Goal: Check status: Check status

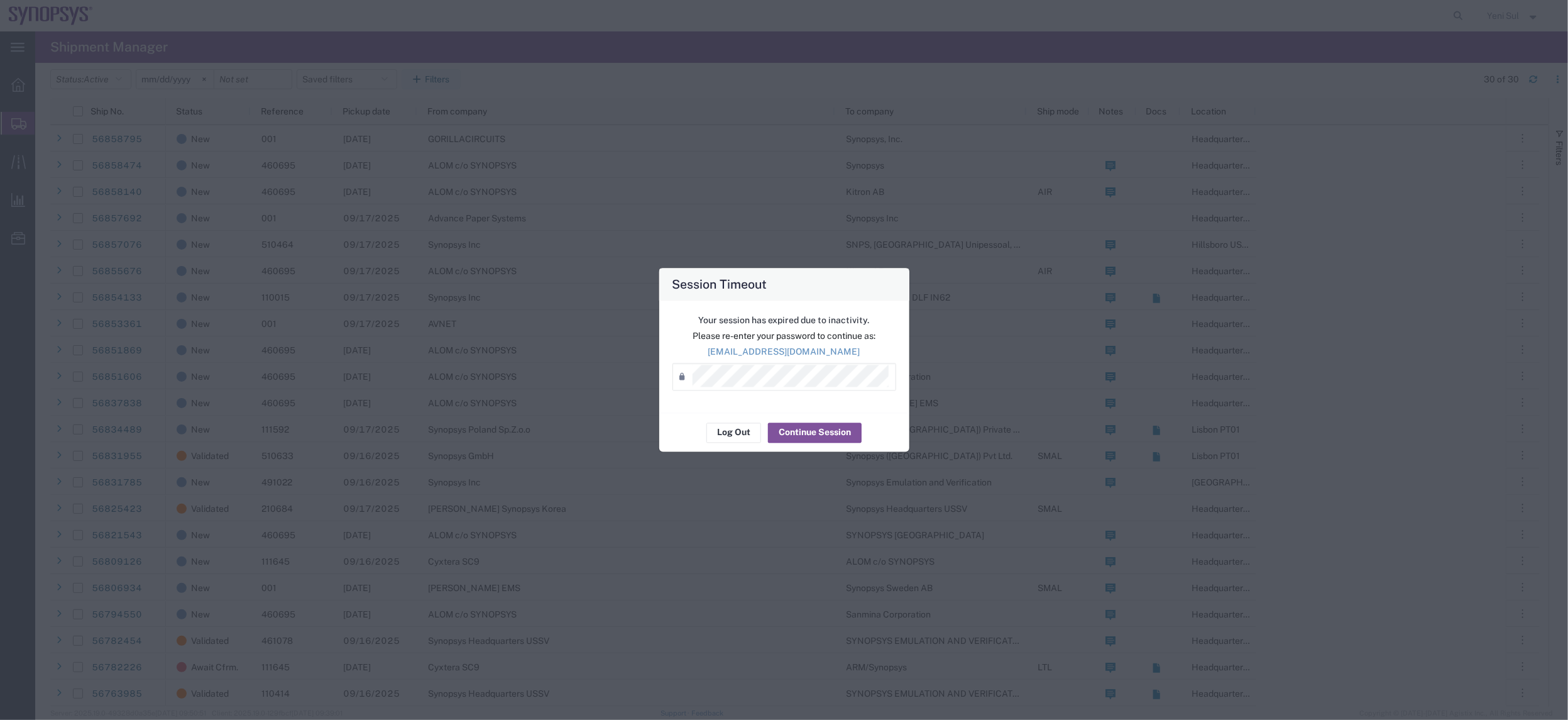
scroll to position [210, 0]
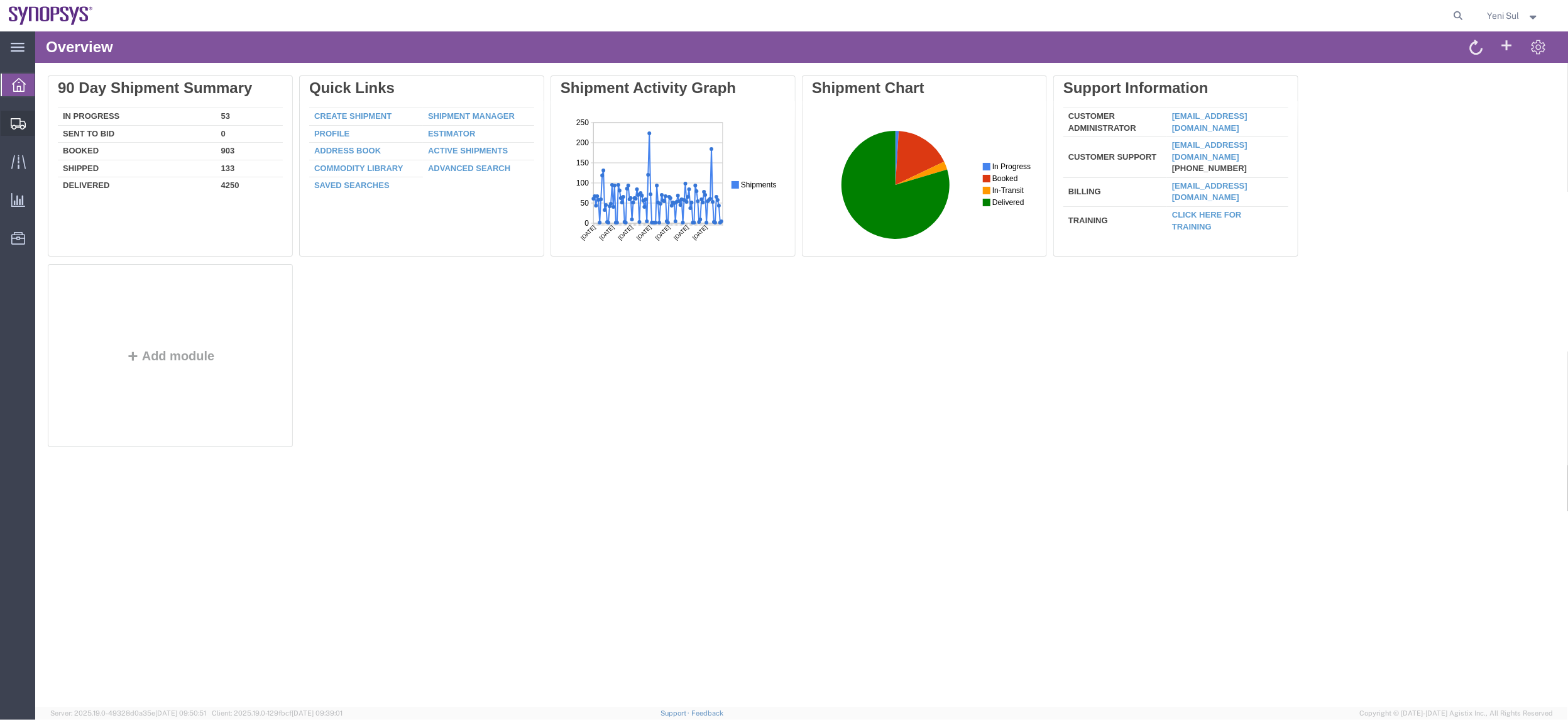
click at [0, 0] on span "Shipment Manager" at bounding box center [0, 0] width 0 height 0
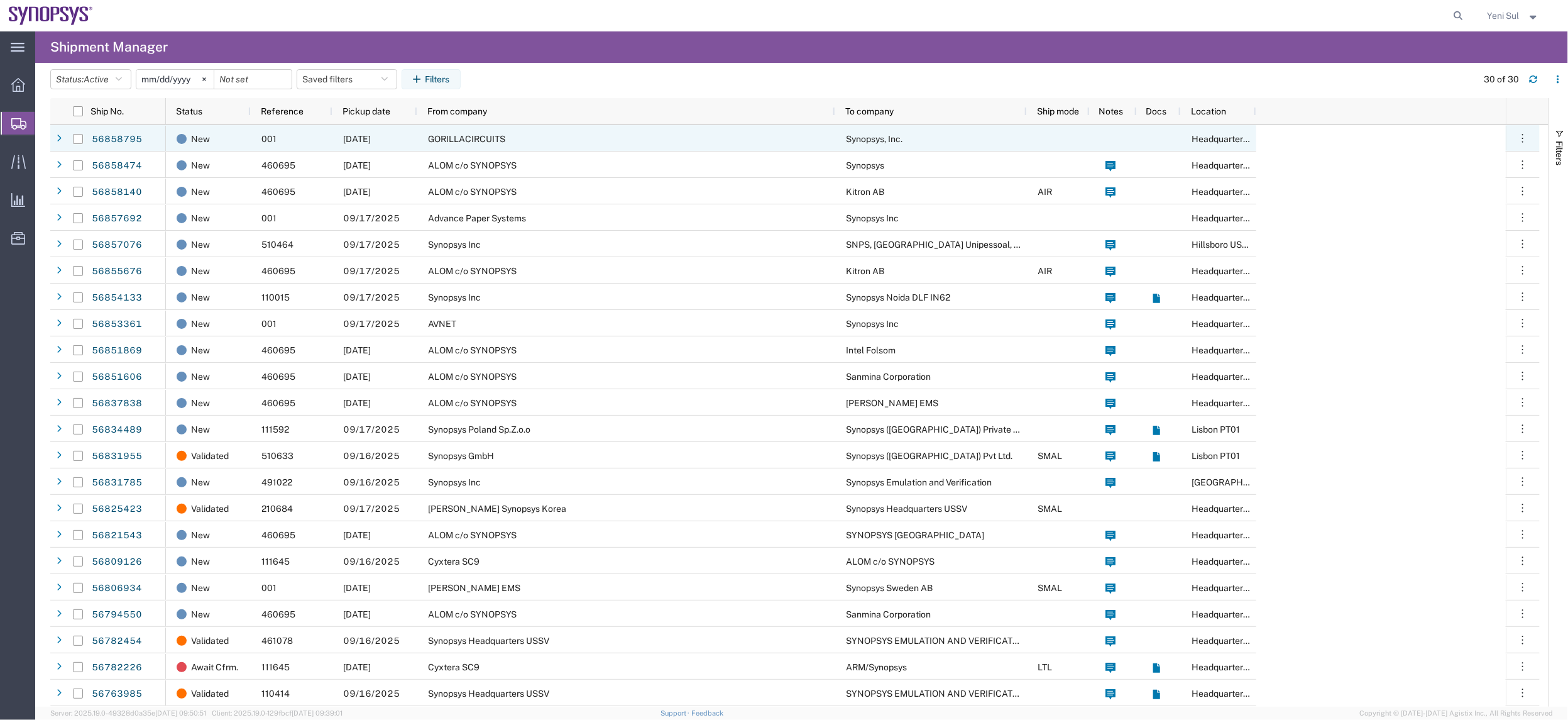
click at [523, 138] on div "GORILLACIRCUITS" at bounding box center [626, 138] width 418 height 26
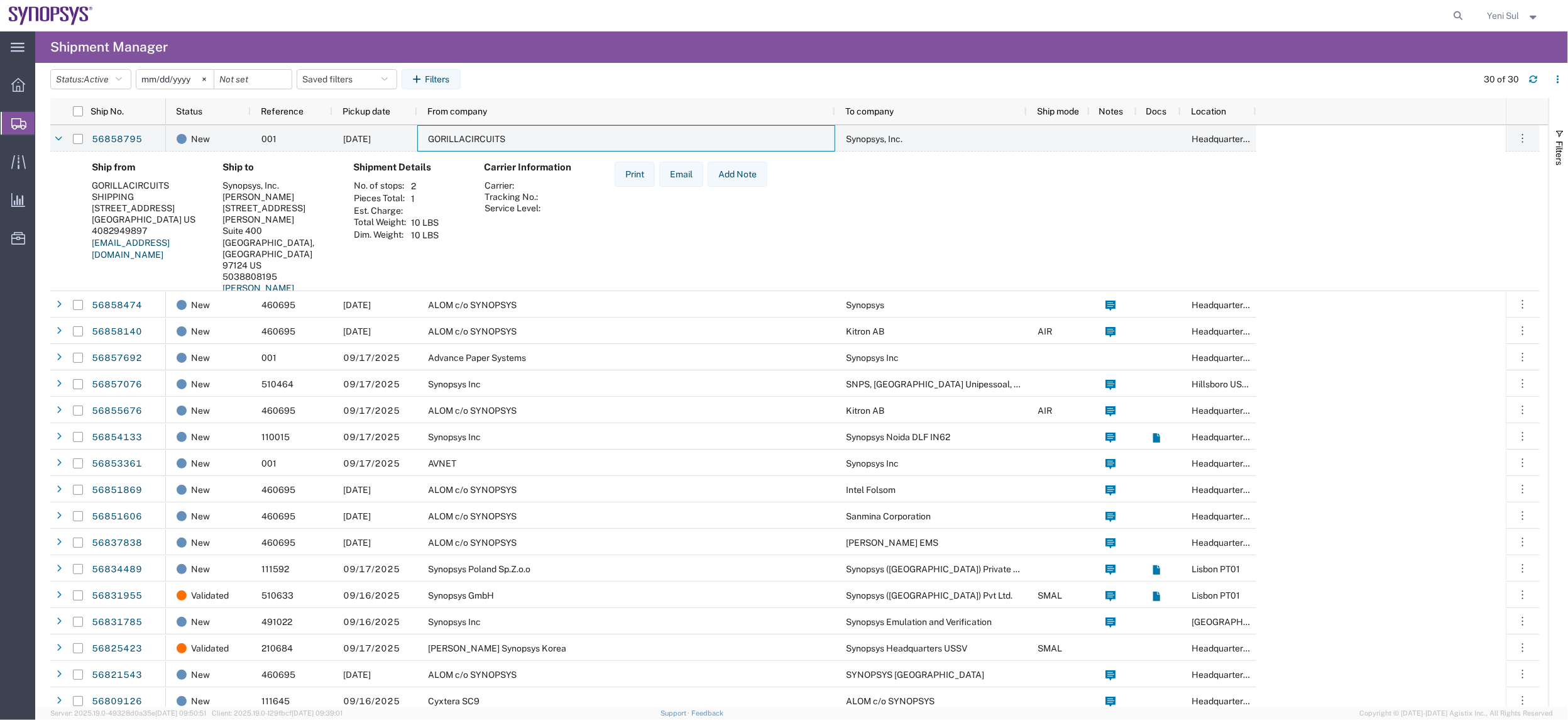
click at [444, 158] on div "Ship from GORILLACIRCUITS SHIPPING 2060 RINGWOOD AVE SAN JOSE, CA 95131 US 4082…" at bounding box center [795, 252] width 1490 height 199
click at [445, 150] on div "56858474 56858140 56857692 56857076 56855676 56854133 56853361 56851869 5685160…" at bounding box center [795, 416] width 1490 height 581
click at [465, 134] on span "GORILLACIRCUITS" at bounding box center [466, 139] width 77 height 10
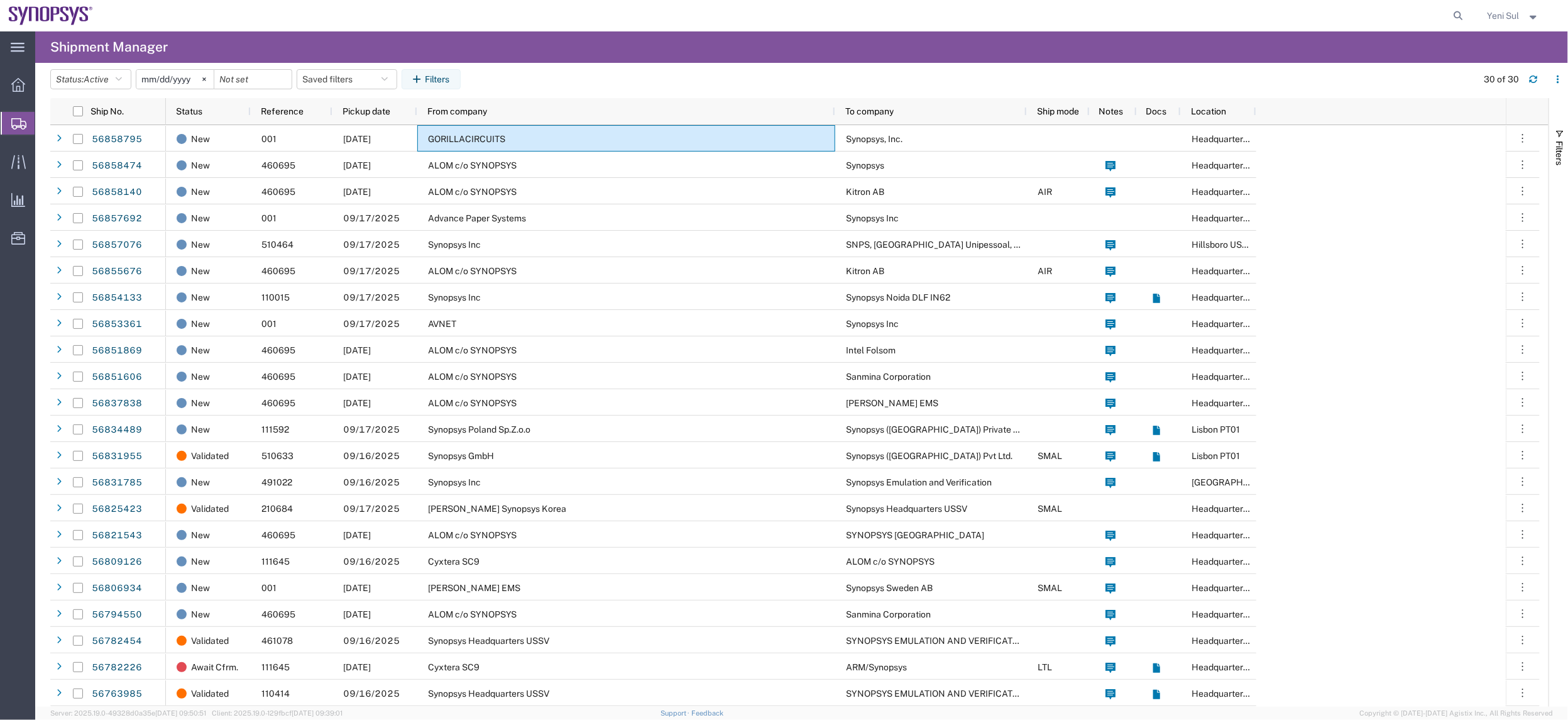
click at [0, 0] on span "Shipment Manager" at bounding box center [0, 0] width 0 height 0
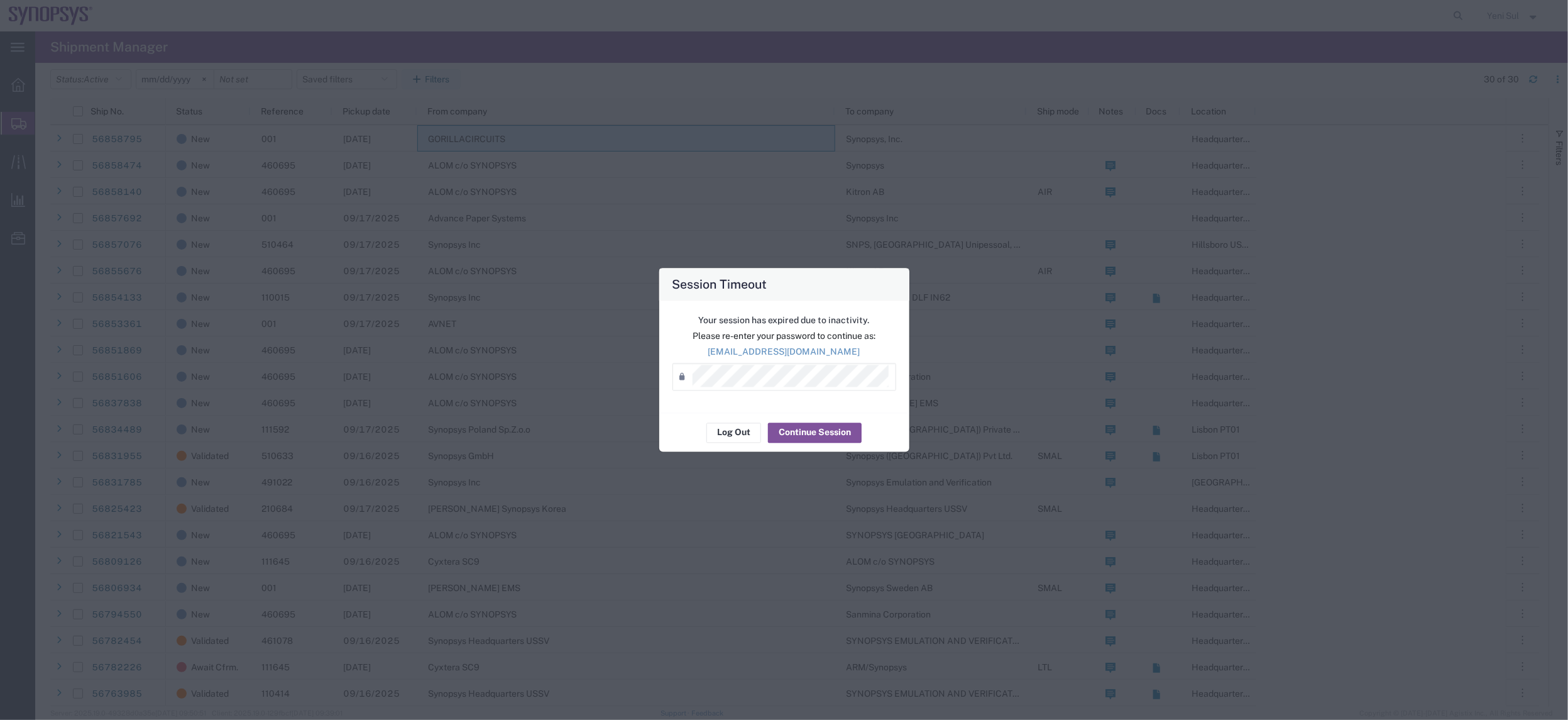
click at [90, 207] on div "Session Timeout Your session has expired due to inactivity. Please re-enter you…" at bounding box center [784, 360] width 1568 height 720
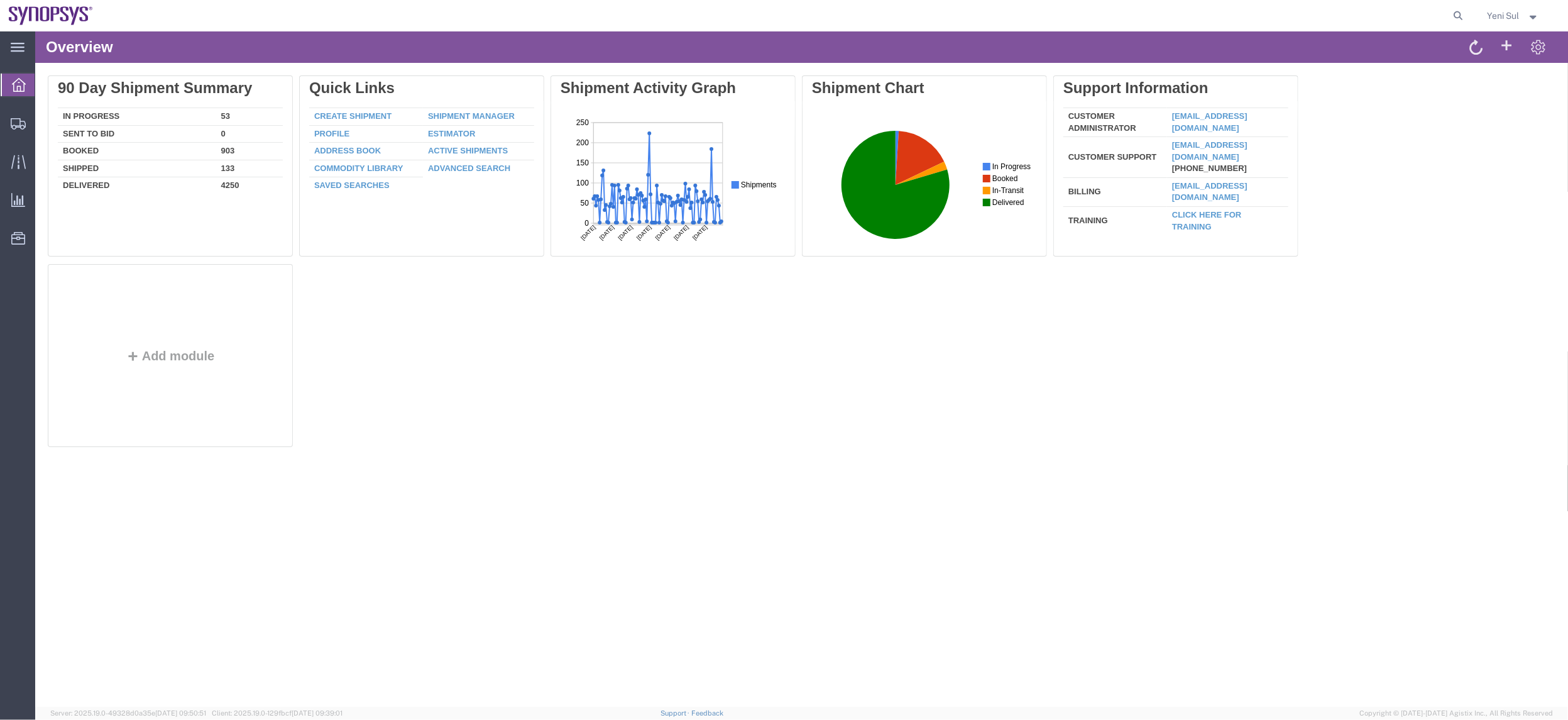
click at [947, 408] on div "Delete 90 Day Shipment Summary In Progress 53 Sent To Bid 0 Booked 903 Shipped …" at bounding box center [800, 264] width 1508 height 377
click at [0, 0] on span "Shipment Manager" at bounding box center [0, 0] width 0 height 0
